Goal: Task Accomplishment & Management: Use online tool/utility

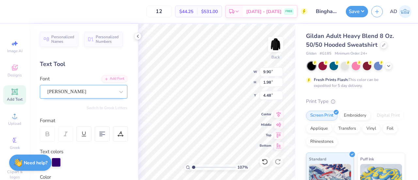
click at [76, 91] on div "Ariana Violeta" at bounding box center [81, 91] width 69 height 10
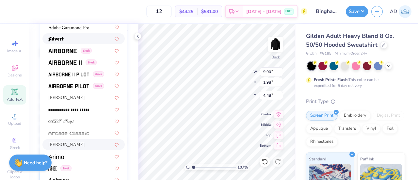
scroll to position [89, 0]
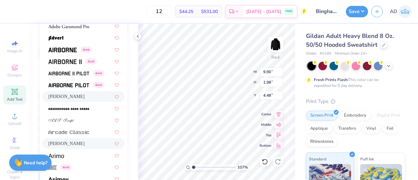
click at [62, 94] on span "Alex Brush" at bounding box center [66, 96] width 36 height 7
type input "1.07296849125696"
type input "13.57"
type input "1.91"
type input "4.52"
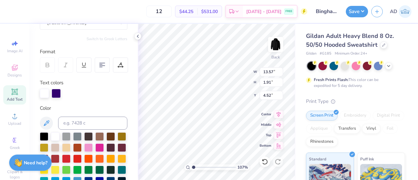
scroll to position [65, 0]
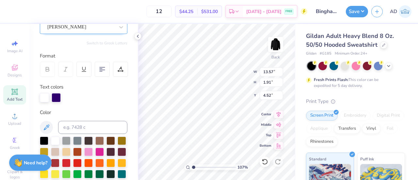
click at [73, 31] on div "Alex Brush" at bounding box center [81, 27] width 69 height 10
type input "1.07296849125696"
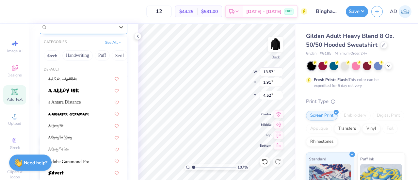
scroll to position [64, 0]
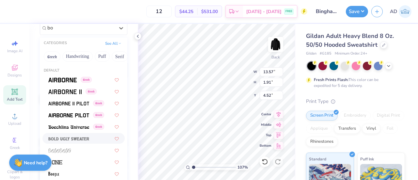
type input "b"
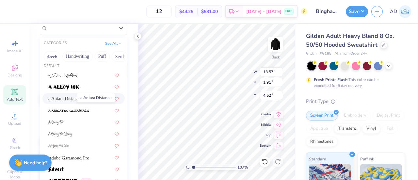
scroll to position [0, 0]
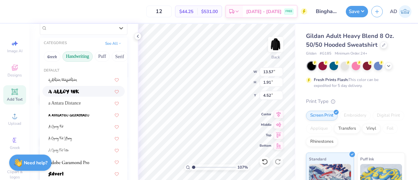
click at [83, 56] on button "Handwriting" at bounding box center [77, 56] width 30 height 10
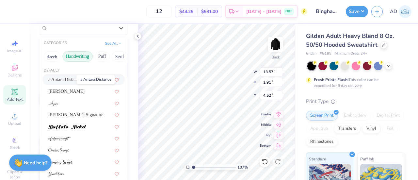
click at [64, 78] on span "a Antara Distance" at bounding box center [64, 79] width 33 height 7
type input "1.07296849125696"
type input "11.22"
type input "2.10"
type input "4.42"
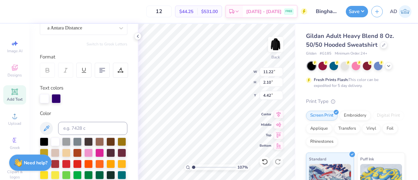
type input "1.07296849125696"
type input "5.79"
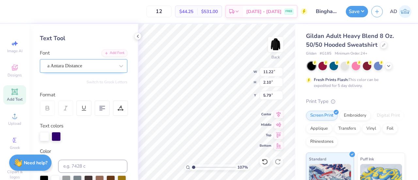
drag, startPoint x: 46, startPoint y: 109, endPoint x: 84, endPoint y: 62, distance: 60.1
click at [84, 62] on div "Personalized Names Personalized Numbers Text Tool Add Font Font a Antara Distan…" at bounding box center [83, 102] width 108 height 156
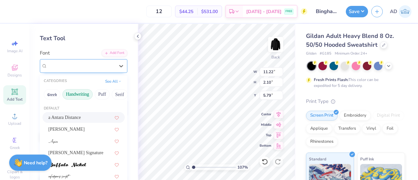
click at [84, 62] on div "a Antara Distance" at bounding box center [81, 66] width 69 height 10
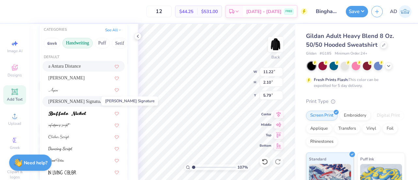
scroll to position [10, 0]
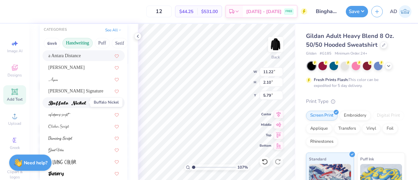
click at [71, 101] on img at bounding box center [67, 103] width 38 height 5
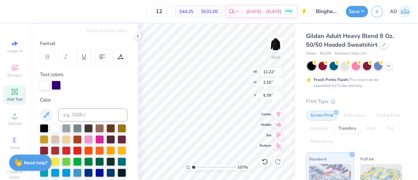
type input "1.07296849125696"
type input "15.27"
type input "1.58"
type input "6.05"
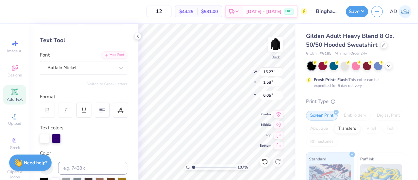
scroll to position [23, 0]
click at [72, 66] on div "Buffalo Nickel" at bounding box center [81, 68] width 69 height 10
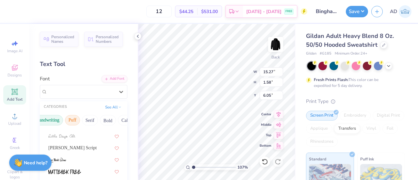
scroll to position [0, 30]
click at [72, 117] on button "Puff" at bounding box center [72, 120] width 15 height 10
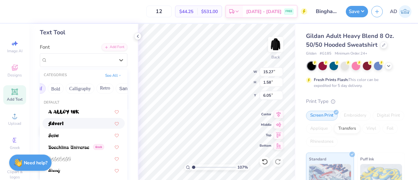
scroll to position [0, 82]
click at [80, 87] on button "Calligraphy" at bounding box center [79, 88] width 29 height 10
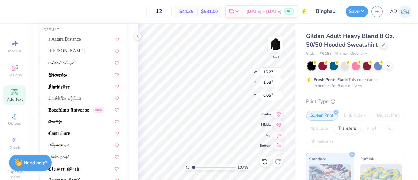
scroll to position [112, 0]
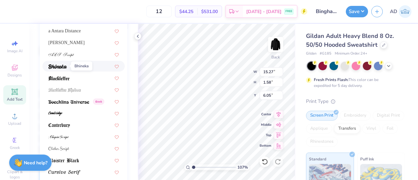
click at [56, 65] on img at bounding box center [57, 66] width 19 height 5
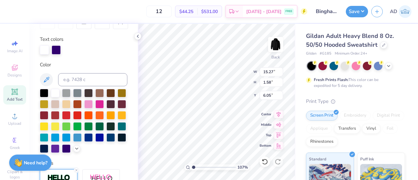
type input "1.07296849125696"
type input "12.97"
type input "1.85"
type input "5.92"
type input "1.07296849125696"
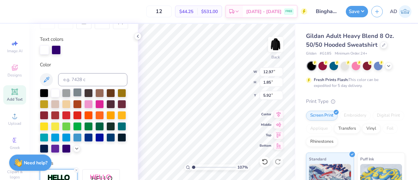
type input "4.50"
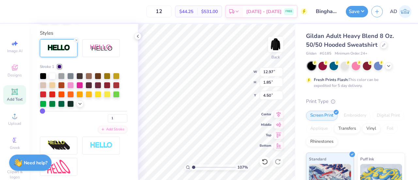
scroll to position [279, 0]
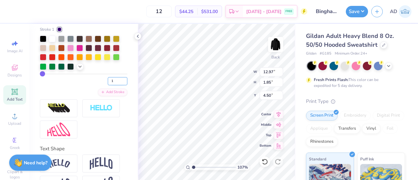
click at [112, 85] on input "1" at bounding box center [118, 81] width 20 height 8
type input "3"
type input "1.07296849125696"
type input "13.02"
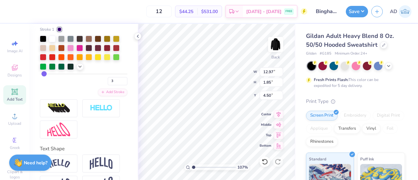
type input "1.91"
type input "4.47"
click at [110, 85] on input "3" at bounding box center [118, 81] width 20 height 8
type input "2"
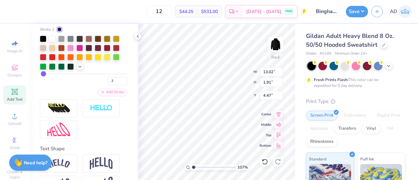
type input "1.07296849125696"
type input "13.00"
type input "1.88"
type input "4.48"
click at [277, 112] on icon at bounding box center [278, 113] width 4 height 6
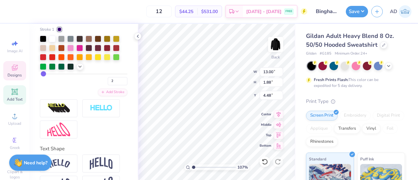
click at [11, 65] on icon at bounding box center [15, 68] width 8 height 8
type input "1.07296849125696"
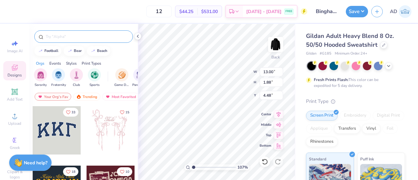
click at [67, 34] on input "text" at bounding box center [87, 36] width 84 height 7
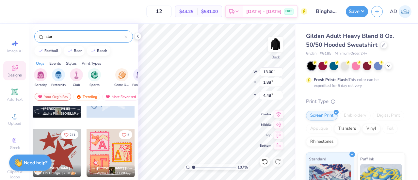
scroll to position [127, 0]
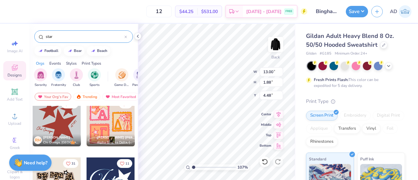
type input "star"
click at [52, 125] on div at bounding box center [57, 122] width 48 height 48
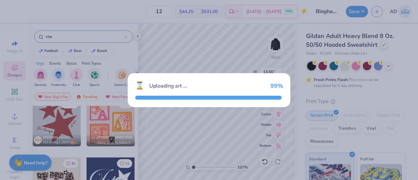
type input "1.07296849125696"
type input "9.67"
type input "10.34"
type input "3.00"
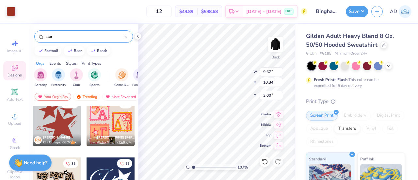
type input "1.07296849125696"
type input "4.07"
type input "1.75"
type input "9.16"
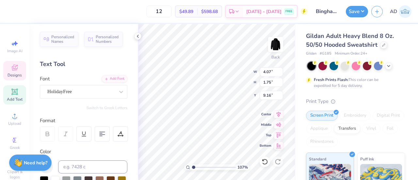
scroll to position [5, 1]
type input "1.07296849125696"
type textarea "ChiOmega"
type input "1.07296849125696"
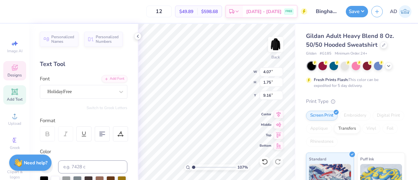
type textarea "hiOmega"
type input "1.07296849125696"
type textarea "hiOmega"
type input "1.07296849125696"
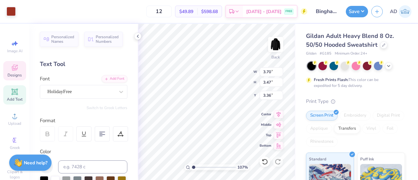
type input "6.84"
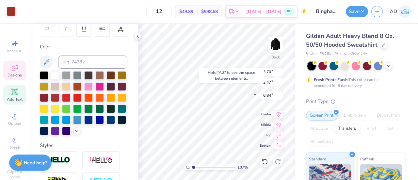
scroll to position [108, 0]
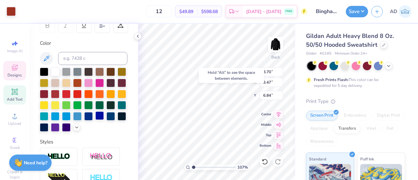
click at [95, 120] on div at bounding box center [99, 115] width 8 height 8
click at [11, 8] on div at bounding box center [11, 10] width 9 height 9
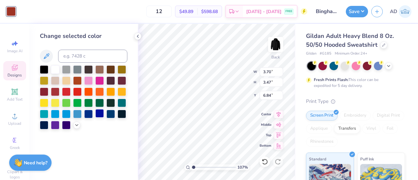
click at [101, 112] on div at bounding box center [99, 113] width 8 height 8
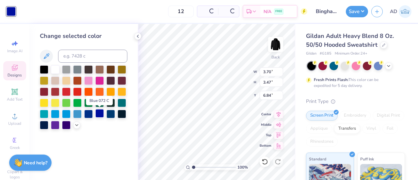
type input "1"
type input "4.86"
type input "4.59"
type input "3.00"
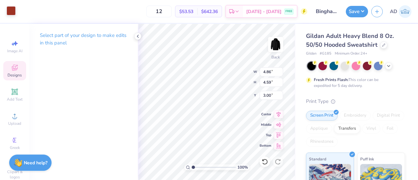
click at [8, 8] on div at bounding box center [11, 10] width 9 height 9
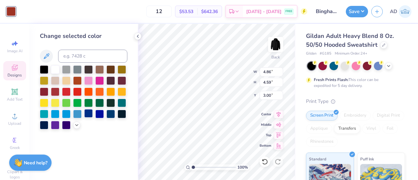
click at [87, 111] on div at bounding box center [88, 113] width 8 height 8
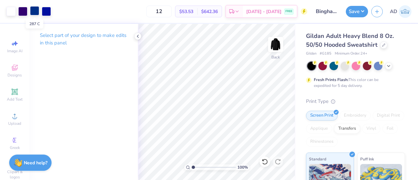
click at [34, 9] on div at bounding box center [34, 10] width 9 height 9
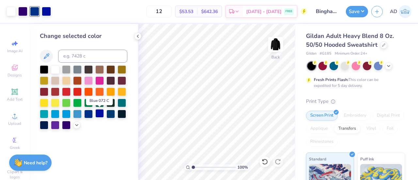
click at [99, 112] on div at bounding box center [99, 113] width 8 height 8
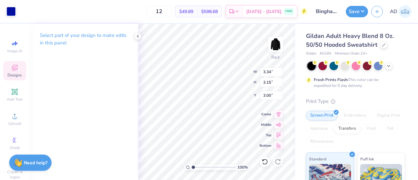
type input "3.34"
type input "3.15"
type input "7.25"
type input "3.70"
type input "3.47"
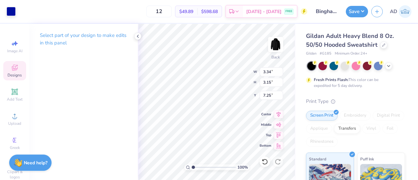
type input "6.84"
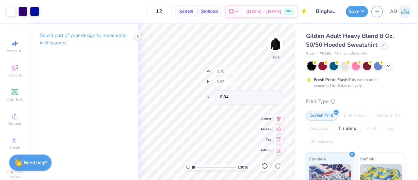
type input "2.37"
type input "2.23"
type input "8.09"
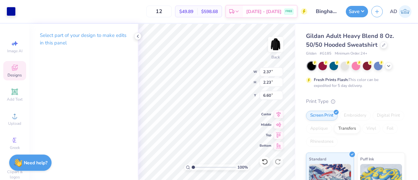
type input "6.60"
type input "3.34"
type input "3.15"
type input "0.50"
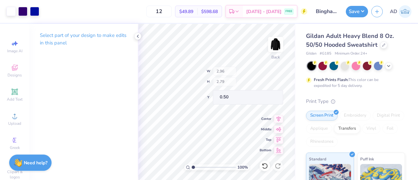
type input "2.96"
type input "2.79"
type input "1.19"
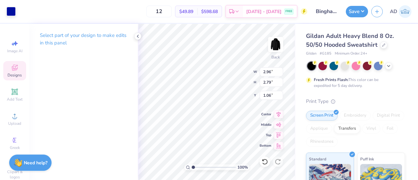
type input "7.25"
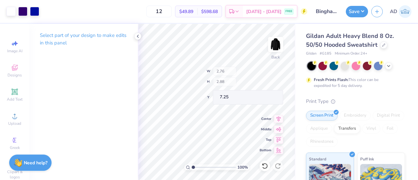
type input "2.76"
type input "2.88"
type input "7.40"
click at [21, 10] on div at bounding box center [22, 10] width 9 height 9
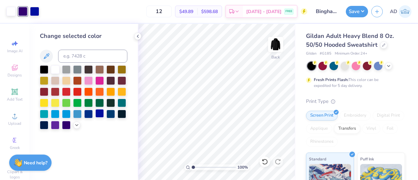
click at [98, 113] on div at bounding box center [99, 113] width 8 height 8
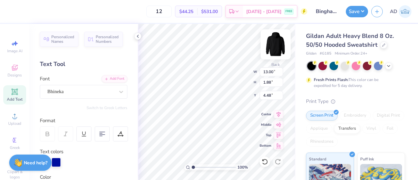
type input "2.76"
type input "2.88"
type input "7.40"
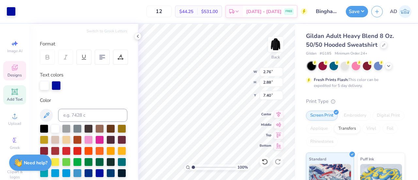
scroll to position [236, 0]
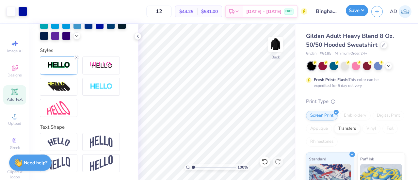
click at [354, 11] on button "Save" at bounding box center [356, 10] width 22 height 11
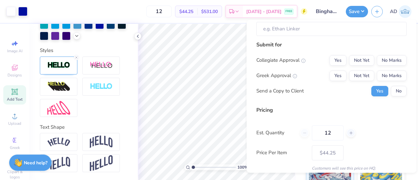
scroll to position [71, 0]
click at [382, 74] on button "No Marks" at bounding box center [391, 74] width 30 height 10
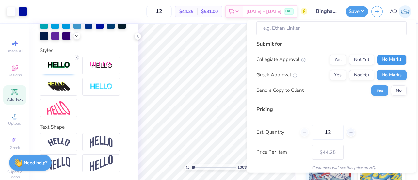
click at [383, 58] on button "No Marks" at bounding box center [391, 59] width 30 height 10
type input "$44.25"
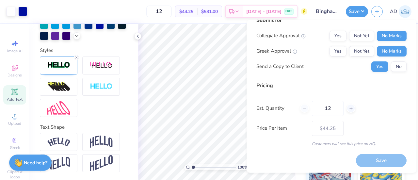
scroll to position [0, 0]
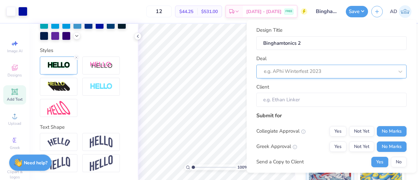
click at [321, 72] on div at bounding box center [329, 71] width 130 height 9
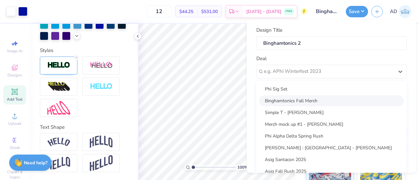
click at [278, 102] on div "Binghamtonics Fall Merch" at bounding box center [331, 100] width 145 height 11
type input "Michael Breslin"
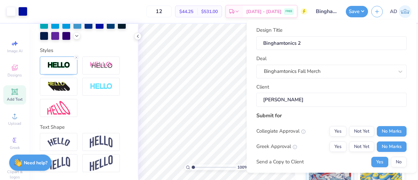
scroll to position [95, 0]
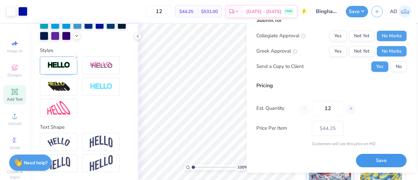
click at [365, 159] on button "Save" at bounding box center [381, 160] width 51 height 13
type input "$44.25"
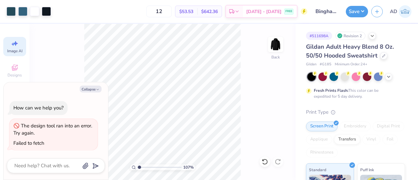
select select "4"
click at [93, 88] on button "Collapse" at bounding box center [91, 88] width 22 height 7
type textarea "x"
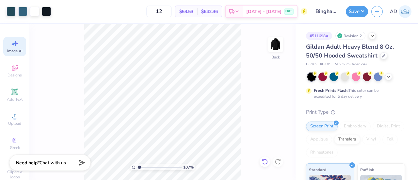
click at [265, 160] on icon at bounding box center [264, 161] width 7 height 7
click at [278, 162] on icon at bounding box center [277, 161] width 7 height 7
click at [13, 96] on div "Add Text" at bounding box center [14, 94] width 23 height 19
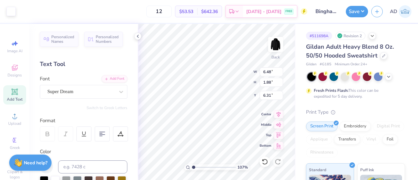
scroll to position [0, 0]
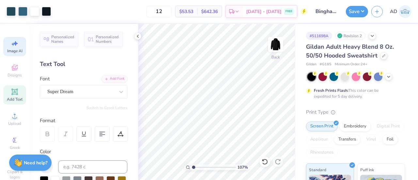
click at [13, 50] on span "Image AI" at bounding box center [14, 50] width 15 height 5
type input "1.0738571809355"
select select "4"
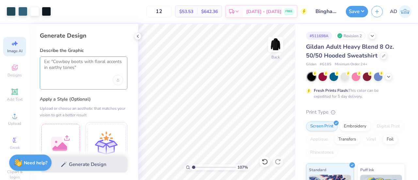
click at [80, 74] on textarea at bounding box center [83, 67] width 79 height 16
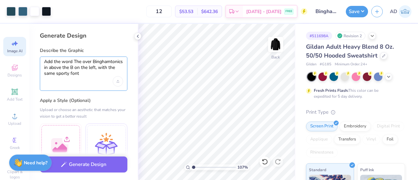
scroll to position [24, 0]
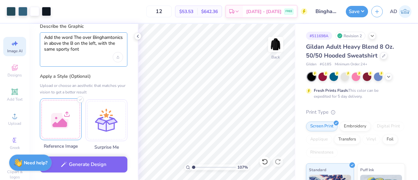
type textarea "Add the word The over Binghamtonics in above the B on the left, with the same s…"
click at [69, 106] on div at bounding box center [61, 119] width 42 height 42
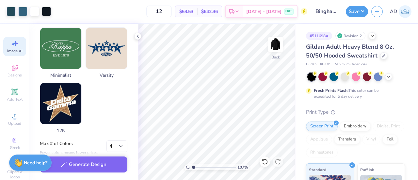
scroll to position [379, 0]
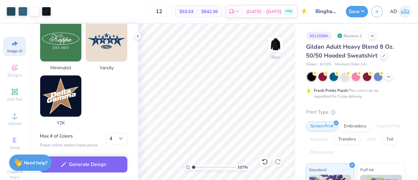
click at [77, 171] on div "Generate Design" at bounding box center [83, 164] width 108 height 32
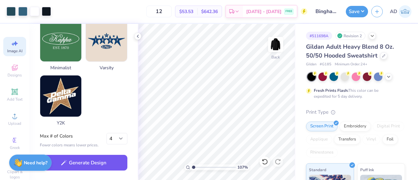
click at [74, 162] on button "Generate Design" at bounding box center [83, 163] width 87 height 16
type input "1.0738571809355"
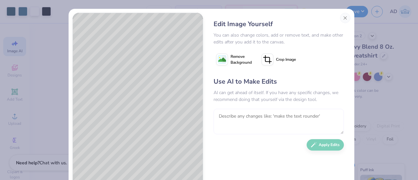
click at [241, 111] on textarea at bounding box center [278, 121] width 130 height 25
type textarea "B"
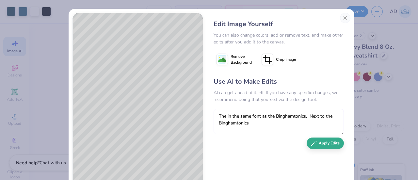
type textarea "The in the same font as the Binghamtonics. Next to the Binghamtonics"
click at [321, 143] on button "Apply Edits" at bounding box center [324, 142] width 37 height 11
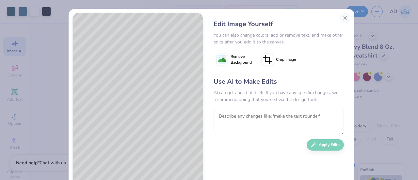
scroll to position [41, 0]
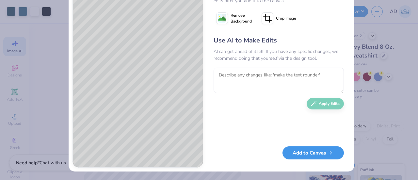
click at [315, 157] on button "Add to Canvas" at bounding box center [312, 152] width 61 height 13
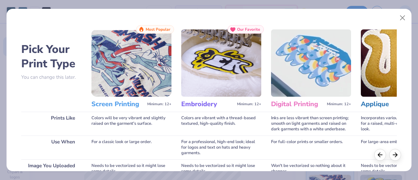
scroll to position [113, 0]
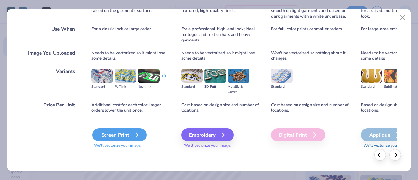
click at [126, 132] on div "Screen Print" at bounding box center [119, 134] width 54 height 13
click at [132, 134] on icon at bounding box center [136, 135] width 8 height 8
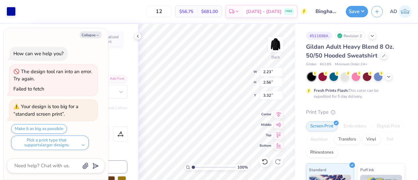
type input "3.00"
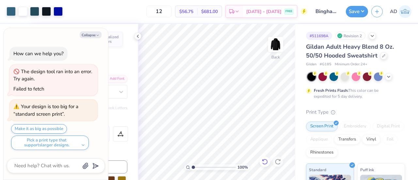
click at [264, 159] on icon at bounding box center [265, 162] width 6 height 6
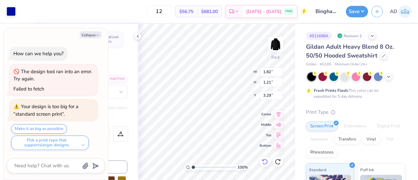
type textarea "x"
type input "3.00"
click at [264, 161] on icon at bounding box center [264, 161] width 7 height 7
type textarea "x"
type input "3.00"
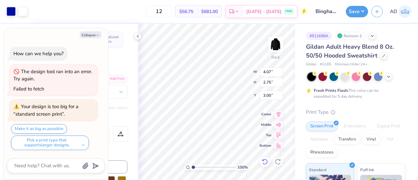
type textarea "x"
type input "3.40"
type input "2.30"
type input "3.45"
type textarea "x"
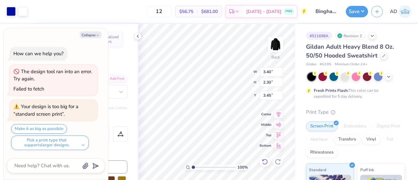
type input "3.00"
type textarea "x"
type input "3.86"
type textarea "x"
type input "9.21"
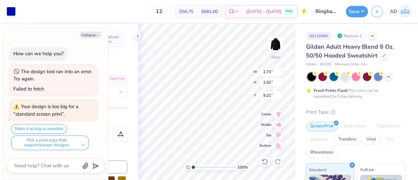
type textarea "x"
type input "8.87"
type textarea "x"
type input "1.81"
type input "1.74"
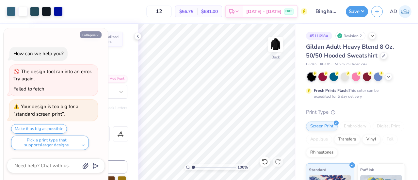
click at [94, 36] on button "Collapse" at bounding box center [91, 34] width 22 height 7
type textarea "x"
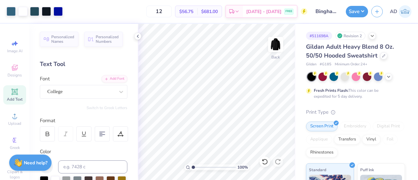
scroll to position [6, 0]
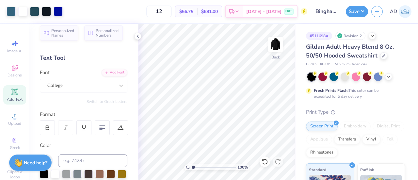
click at [16, 92] on div "Add Text" at bounding box center [14, 94] width 23 height 19
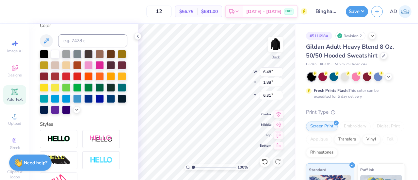
scroll to position [126, 0]
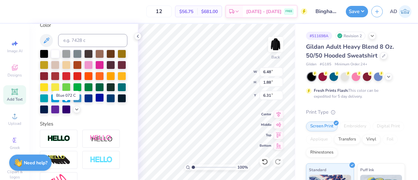
type textarea "EST. 1987"
click at [95, 102] on div at bounding box center [99, 97] width 8 height 8
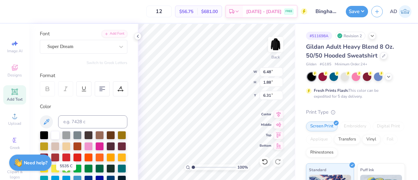
scroll to position [45, 0]
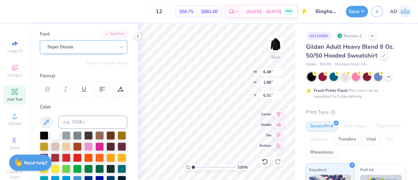
click at [86, 44] on div "Super Dream" at bounding box center [81, 47] width 69 height 10
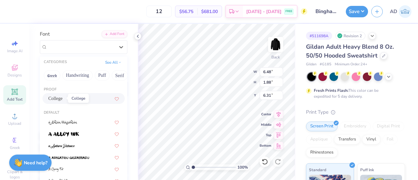
click at [62, 98] on span "College" at bounding box center [55, 98] width 14 height 7
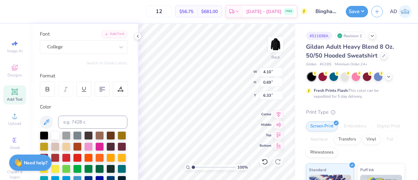
type input "4.10"
type input "0.69"
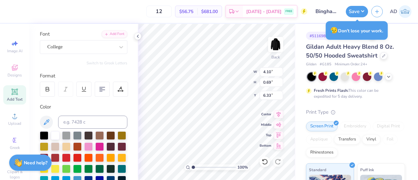
type input "9.74"
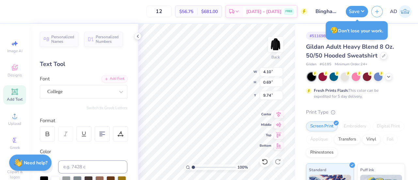
type input "3.96"
type input "2.07"
type input "9.05"
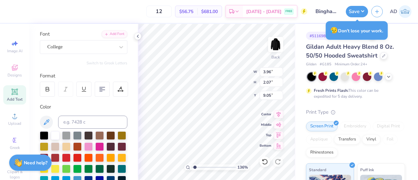
type input "1.36347619519103"
type input "8.70"
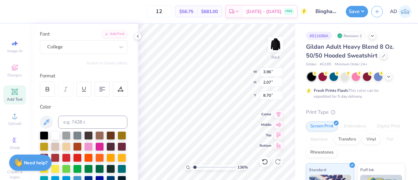
type input "1.36347619519103"
type input "3.41"
type input "1.78"
type input "8.99"
type input "1.36347619519103"
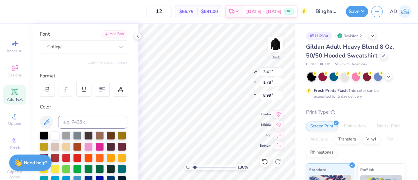
type input "8.87"
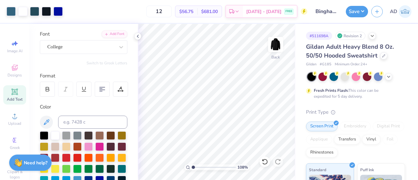
type input "1"
click at [354, 13] on button "Save" at bounding box center [356, 10] width 22 height 11
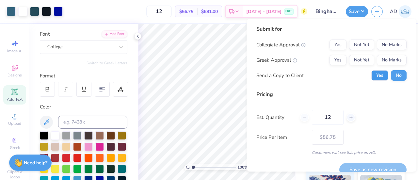
click at [374, 73] on button "Yes" at bounding box center [379, 75] width 17 height 10
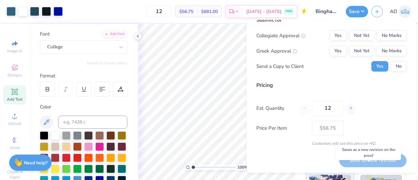
scroll to position [0, 0]
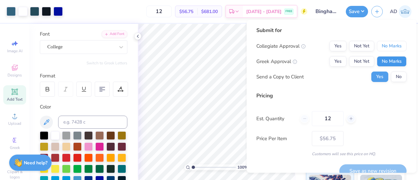
drag, startPoint x: 386, startPoint y: 43, endPoint x: 392, endPoint y: 58, distance: 17.0
click at [392, 58] on div "Collegiate Approval Yes Not Yet No Marks Greek Approval Yes Not Yet No Marks Se…" at bounding box center [331, 61] width 150 height 41
click at [392, 58] on button "No Marks" at bounding box center [391, 61] width 30 height 10
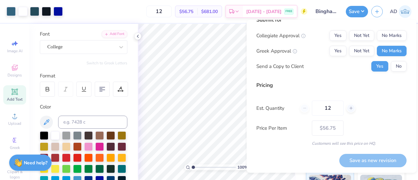
scroll to position [10, 0]
click at [382, 36] on button "No Marks" at bounding box center [391, 35] width 30 height 10
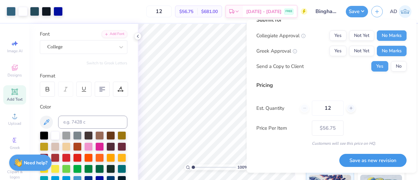
click at [367, 159] on button "Save as new revision" at bounding box center [372, 159] width 67 height 13
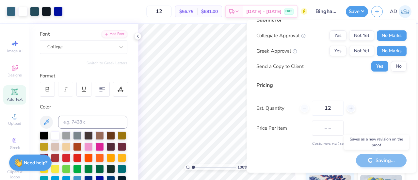
type input "$56.75"
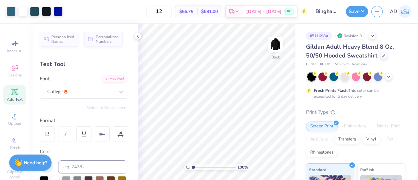
scroll to position [0, 1]
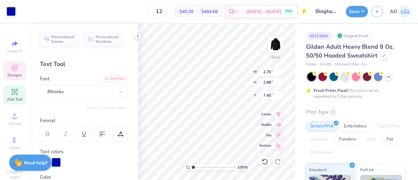
type input "8.43"
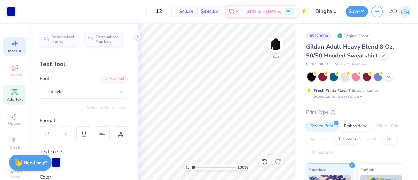
click at [11, 44] on icon at bounding box center [12, 43] width 3 height 3
select select "4"
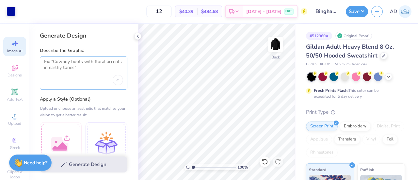
click at [86, 73] on textarea at bounding box center [83, 67] width 79 height 16
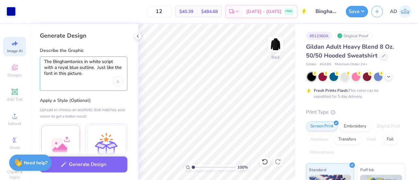
scroll to position [55, 0]
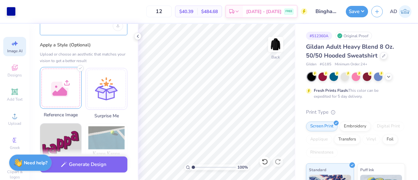
type textarea "The Binghamtonics in white script with a royal blue outline. Just like the font…"
click at [63, 88] on div at bounding box center [61, 88] width 42 height 42
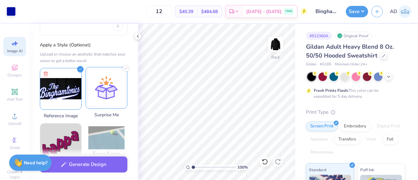
scroll to position [175, 0]
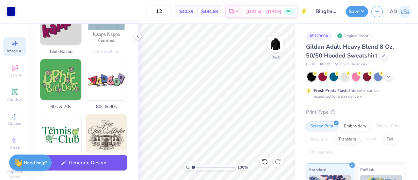
click at [93, 164] on button "Generate Design" at bounding box center [83, 163] width 87 height 16
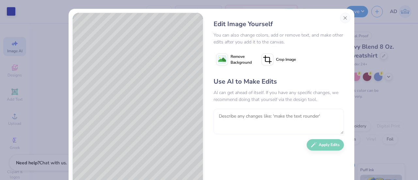
click at [249, 115] on textarea at bounding box center [278, 121] width 130 height 25
type textarea "T"
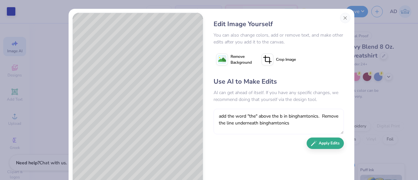
type textarea "add the word "the" above the b in binghamtonics. Remove the line underneath bin…"
click at [320, 146] on button "Apply Edits" at bounding box center [324, 142] width 37 height 11
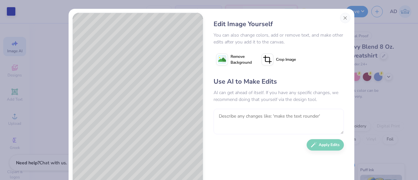
click at [249, 118] on textarea at bounding box center [278, 121] width 130 height 25
click at [269, 118] on textarea "Disconnect the two letters h" at bounding box center [278, 121] width 130 height 25
type textarea "Disconnect the two letter h"
click at [316, 143] on button "Apply Edits" at bounding box center [324, 142] width 37 height 11
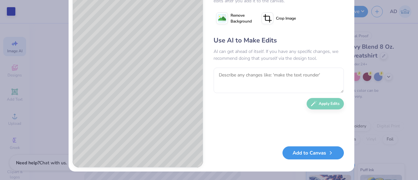
click at [316, 158] on button "Add to Canvas" at bounding box center [312, 152] width 61 height 13
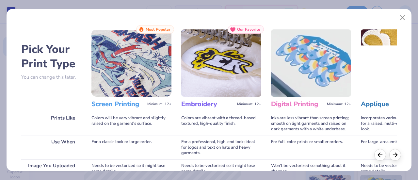
scroll to position [113, 0]
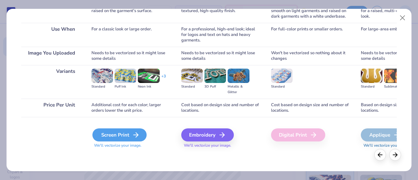
click at [121, 137] on div "Screen Print" at bounding box center [119, 134] width 54 height 13
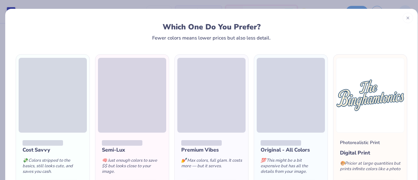
scroll to position [57, 0]
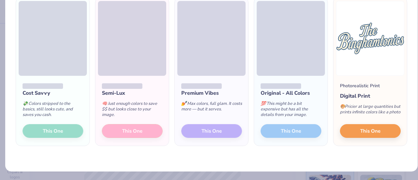
click at [195, 132] on div "Premium Vibes 💅 Max colors, full glam. It costs more — but it serves. This One" at bounding box center [211, 111] width 73 height 70
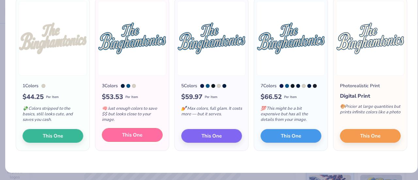
click at [136, 135] on span "This One" at bounding box center [132, 135] width 20 height 8
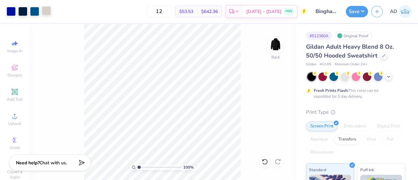
click at [42, 11] on div at bounding box center [46, 10] width 9 height 9
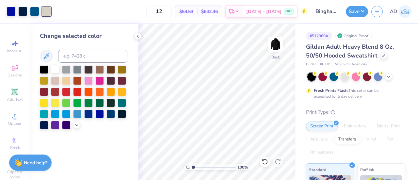
click at [57, 69] on div at bounding box center [55, 69] width 8 height 8
click at [34, 9] on div at bounding box center [34, 10] width 9 height 9
click at [100, 115] on div at bounding box center [99, 113] width 8 height 8
click at [23, 11] on div at bounding box center [22, 10] width 9 height 9
click at [99, 111] on div at bounding box center [99, 113] width 8 height 8
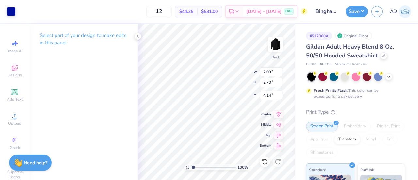
type input "2.09"
type input "2.70"
type input "4.14"
type input "3.78"
click at [265, 163] on icon at bounding box center [264, 161] width 7 height 7
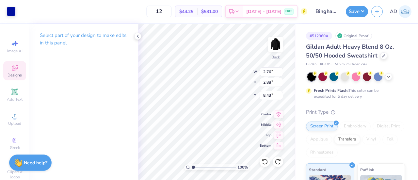
type input "9.62"
type input "2.33"
type input "2.83"
type input "3.62"
type input "2.84"
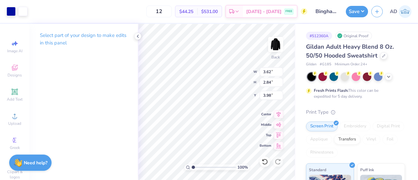
type input "3.98"
click at [262, 161] on icon at bounding box center [262, 159] width 1 height 1
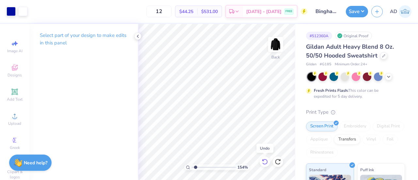
click at [262, 161] on icon at bounding box center [262, 159] width 1 height 1
click at [263, 160] on icon at bounding box center [265, 162] width 6 height 6
click at [222, 85] on div "154 % Back W 15.00 H 7.02 Y 3.74 Center Middle Top Bottom" at bounding box center [217, 102] width 158 height 156
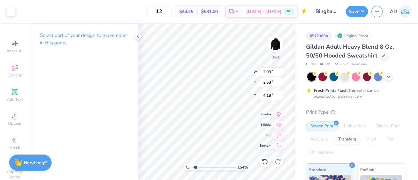
type input "1.54356276592167"
type input "4.09"
type input "1.54356276592167"
type input "3.54"
type input "1.54356276592167"
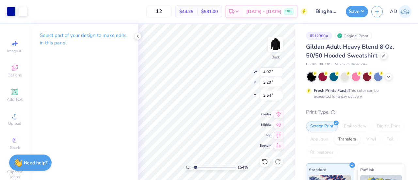
type input "3.57"
type input "2.80"
type input "3.93"
type input "1.54356276592167"
type input "3.73"
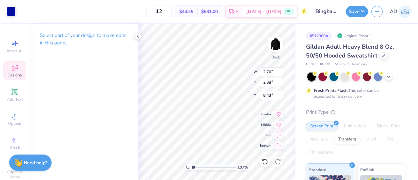
type input "1.06866513164654"
type input "9.30"
type input "1.06866513164654"
type input "1.72"
type input "1.80"
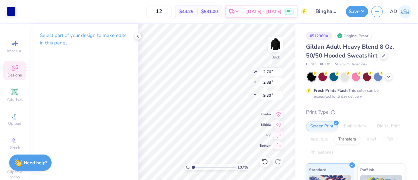
type input "9.54"
type input "1.06866513164654"
type input "4.50"
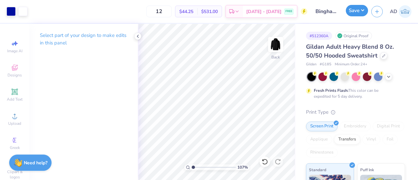
click at [353, 14] on button "Save" at bounding box center [356, 10] width 22 height 11
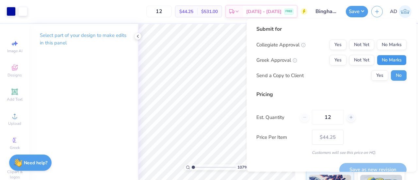
click at [382, 58] on button "No Marks" at bounding box center [391, 60] width 30 height 10
click at [382, 44] on button "No Marks" at bounding box center [391, 44] width 30 height 10
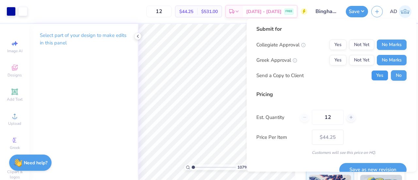
click at [375, 74] on button "Yes" at bounding box center [379, 75] width 17 height 10
type input "1.06866513164654"
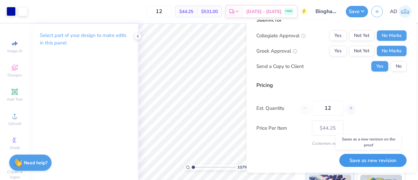
click at [355, 157] on button "Save as new revision" at bounding box center [372, 159] width 67 height 13
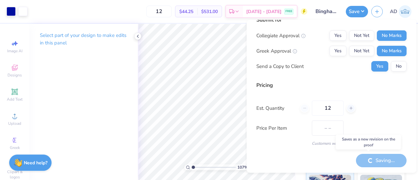
click at [356, 157] on div "Saving..." at bounding box center [381, 159] width 51 height 13
type input "$44.25"
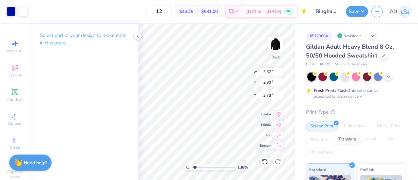
type input "1.37718167150926"
type input "3.99"
type input "1.37718167150926"
